Goal: Information Seeking & Learning: Check status

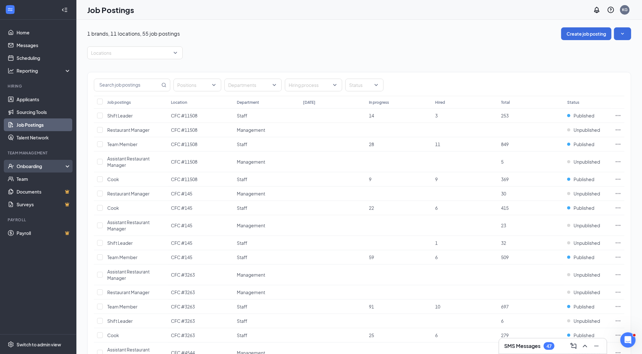
click at [68, 168] on div "Onboarding" at bounding box center [38, 166] width 76 height 13
click at [54, 193] on link "E-Verify" at bounding box center [44, 191] width 54 height 13
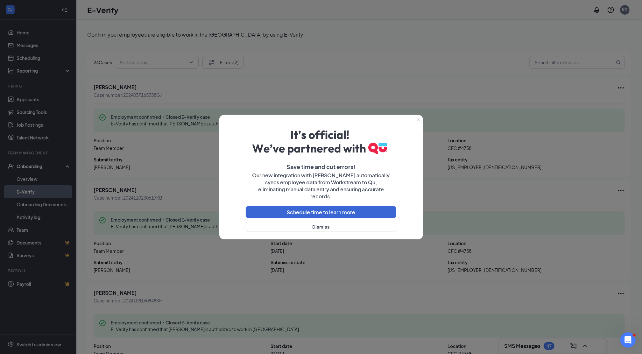
click at [421, 122] on button "Close" at bounding box center [418, 119] width 9 height 9
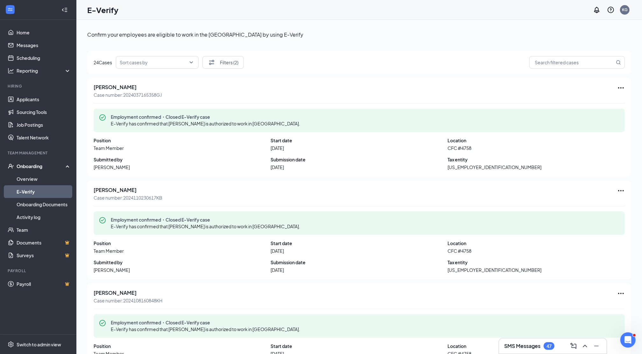
click at [196, 62] on div "Sort cases by" at bounding box center [157, 62] width 83 height 13
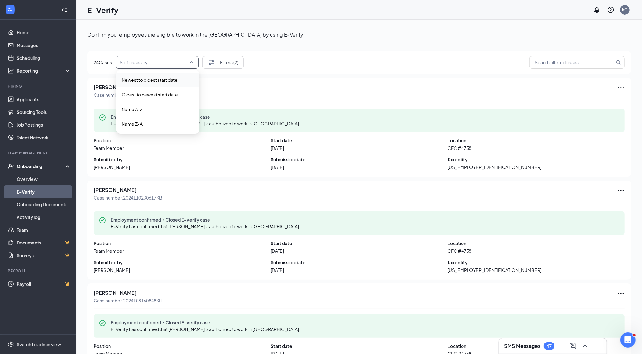
click at [185, 76] on span "Newest to oldest start date" at bounding box center [158, 79] width 73 height 7
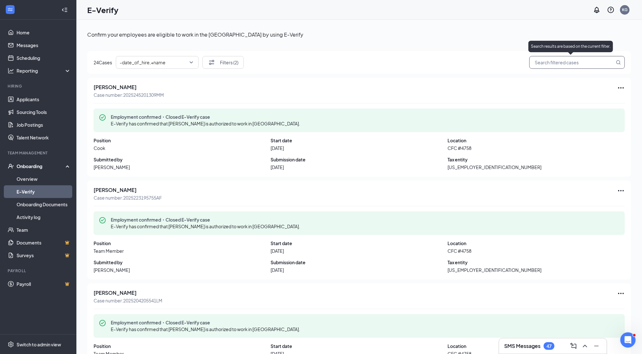
click at [616, 60] on icon "MagnifyingGlass" at bounding box center [618, 62] width 5 height 5
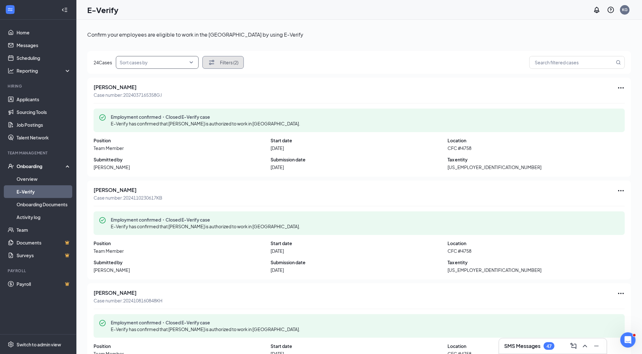
click at [231, 63] on button "Filters (2)" at bounding box center [223, 62] width 41 height 13
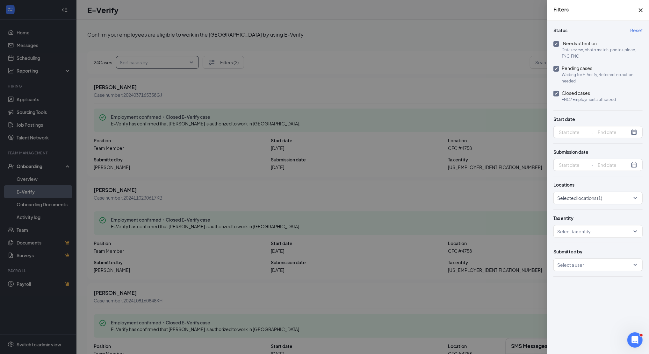
click at [340, 32] on div at bounding box center [324, 177] width 649 height 354
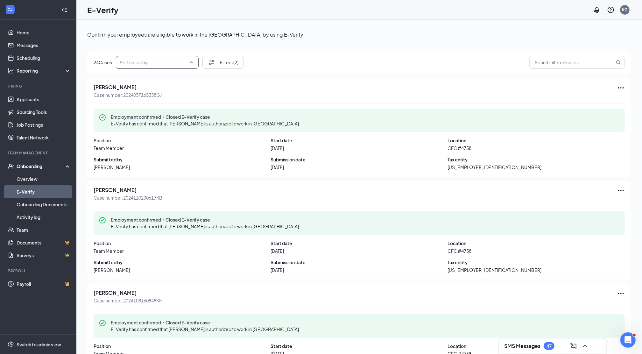
click at [187, 60] on input "search" at bounding box center [155, 62] width 71 height 12
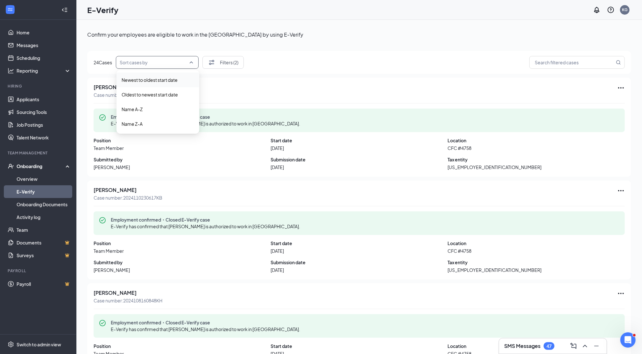
click at [178, 78] on span "Newest to oldest start date" at bounding box center [150, 79] width 56 height 7
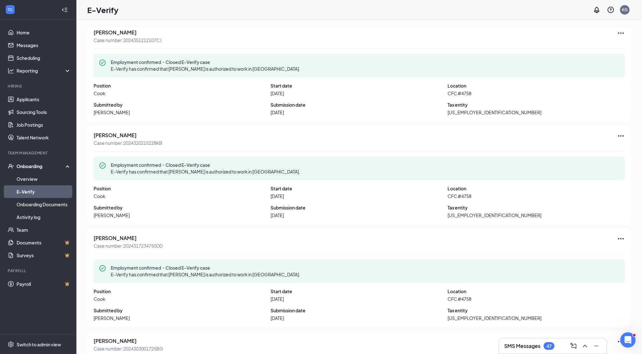
scroll to position [1081, 0]
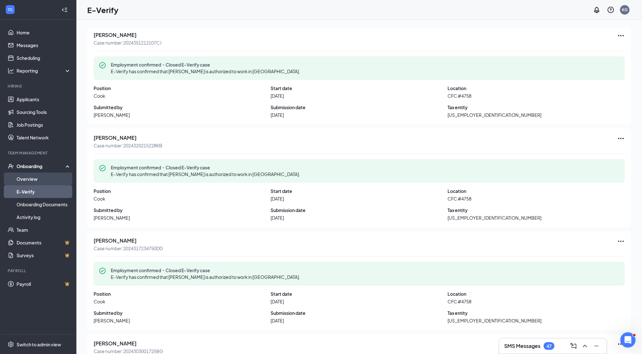
click at [39, 177] on link "Overview" at bounding box center [44, 179] width 54 height 13
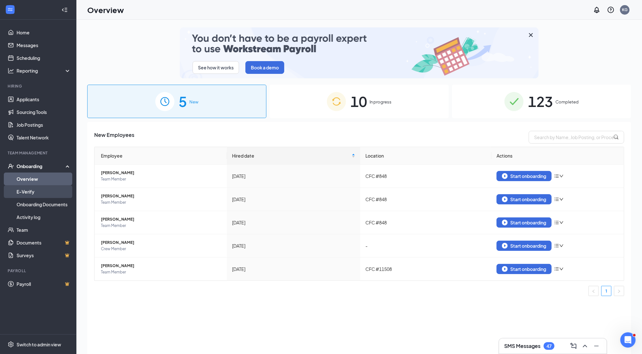
click at [32, 190] on link "E-Verify" at bounding box center [44, 191] width 54 height 13
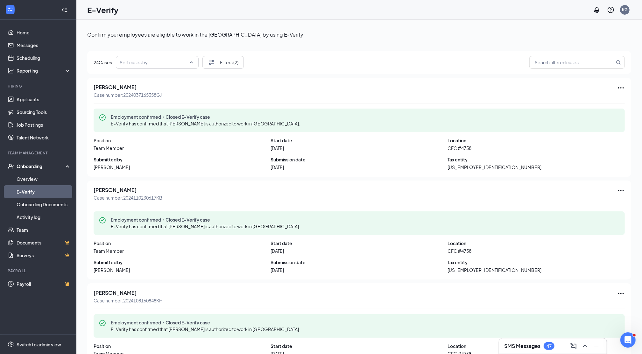
click at [185, 60] on input "search" at bounding box center [155, 62] width 71 height 12
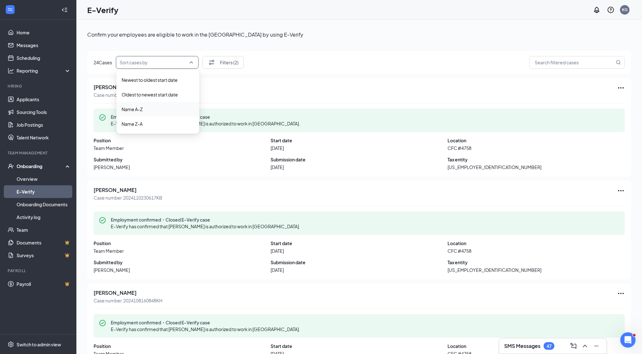
click at [165, 106] on span "Name A-Z" at bounding box center [158, 109] width 73 height 7
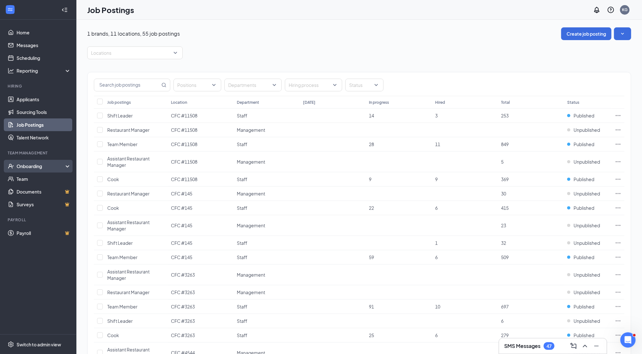
click at [67, 161] on div "Onboarding" at bounding box center [38, 166] width 76 height 13
click at [54, 189] on link "E-Verify" at bounding box center [44, 191] width 54 height 13
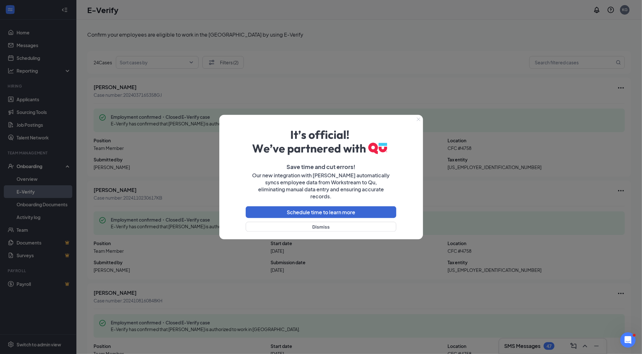
click at [418, 121] on icon "Close" at bounding box center [419, 120] width 4 height 4
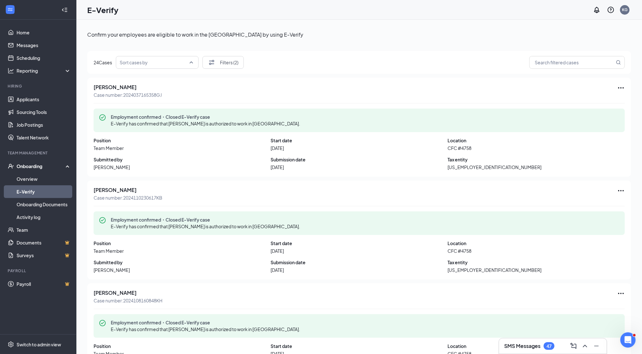
click at [194, 63] on div "Sort cases by" at bounding box center [157, 62] width 83 height 13
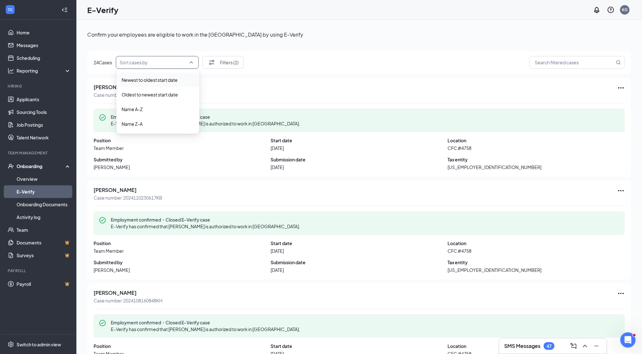
click at [177, 80] on span "Newest to oldest start date" at bounding box center [150, 79] width 56 height 7
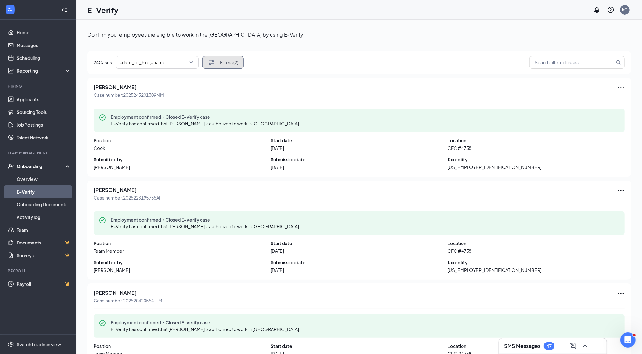
click at [243, 63] on button "Filters (2)" at bounding box center [223, 62] width 41 height 13
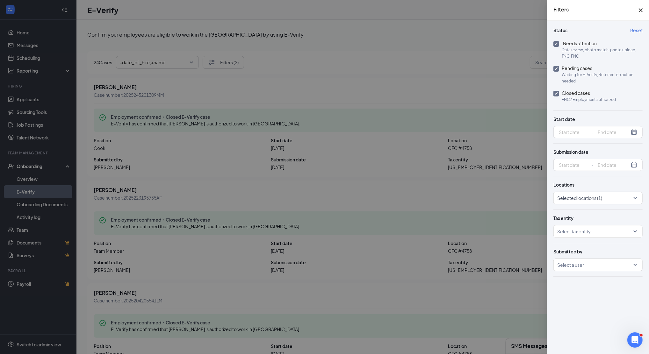
click at [474, 46] on div at bounding box center [324, 177] width 649 height 354
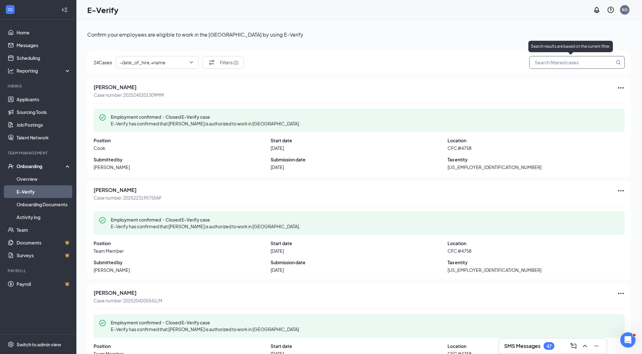
click at [538, 61] on input "search" at bounding box center [574, 63] width 82 height 8
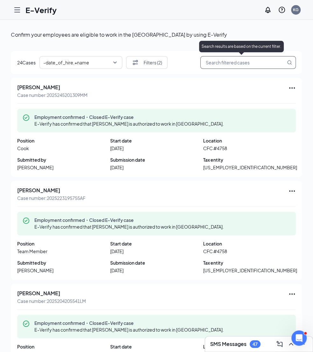
click at [216, 59] on input "search" at bounding box center [245, 63] width 82 height 8
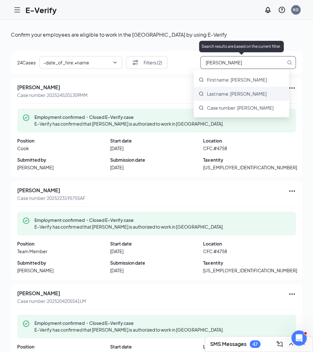
click at [229, 90] on div "Last name: nieves" at bounding box center [242, 94] width 96 height 14
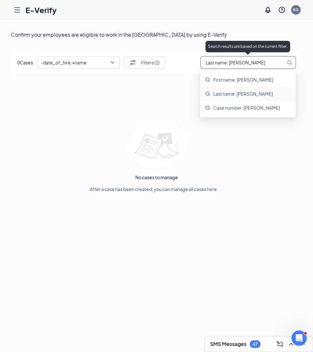
drag, startPoint x: 252, startPoint y: 62, endPoint x: 189, endPoint y: 60, distance: 62.8
click at [189, 60] on div "0 Cases -date_of_hire,+name -date_of_hire,+name +date_of_hire,+name Newest to o…" at bounding box center [156, 62] width 279 height 13
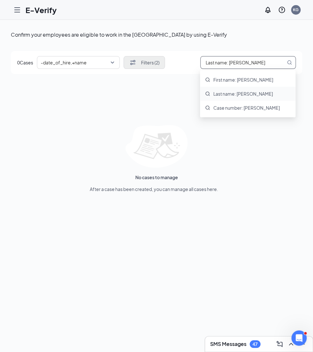
type input "Last name: nieves"
click at [157, 64] on button "Filters (2)" at bounding box center [144, 62] width 41 height 13
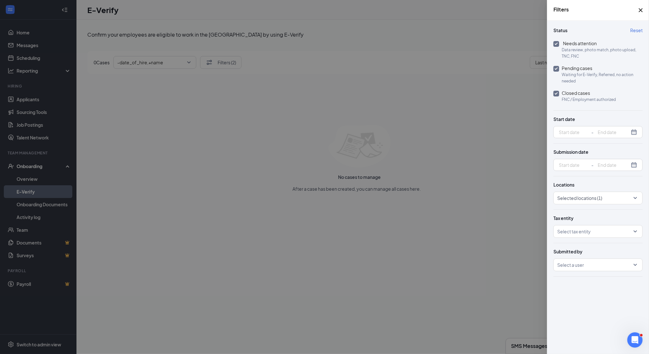
click at [450, 117] on div at bounding box center [324, 177] width 649 height 354
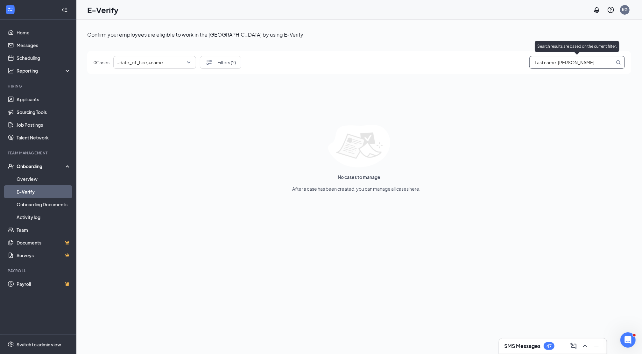
click at [547, 62] on input "Last name: nieves" at bounding box center [574, 63] width 82 height 8
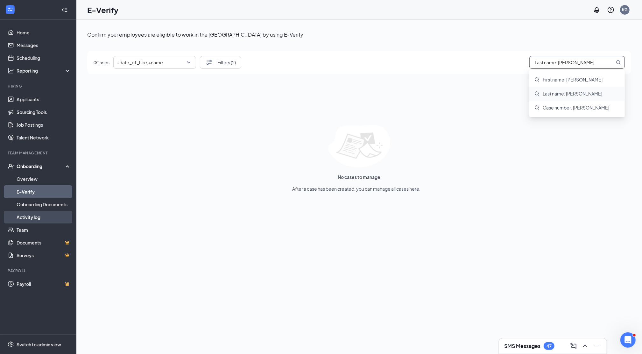
click at [39, 217] on link "Activity log" at bounding box center [44, 217] width 54 height 13
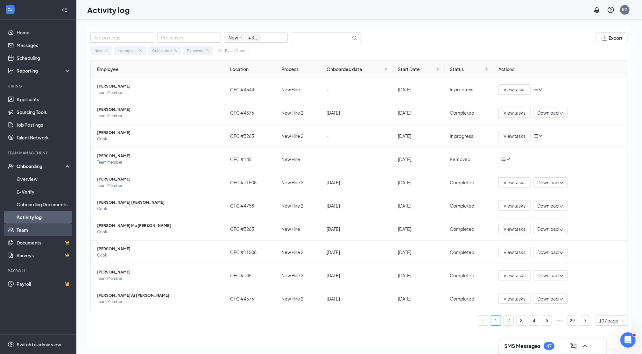
click at [37, 225] on link "Team" at bounding box center [44, 230] width 54 height 13
